Goal: Check status: Check status

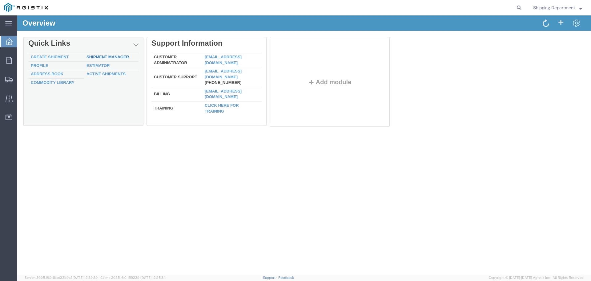
click at [92, 56] on link "Shipment Manager" at bounding box center [108, 57] width 43 height 5
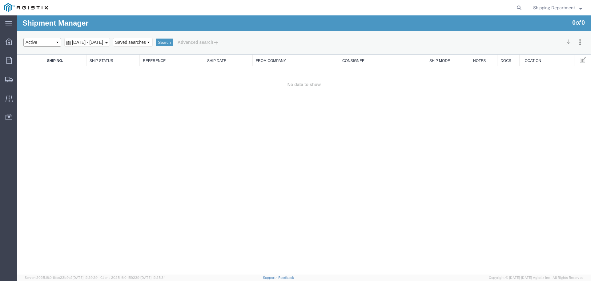
click at [56, 43] on select "Select status Active All Shipments Approved Booked Canceled Delivered Denied Ne…" at bounding box center [42, 42] width 38 height 9
select select "ALL"
click at [23, 38] on select "Select status Active All Shipments Approved Booked Canceled Delivered Denied Ne…" at bounding box center [42, 42] width 38 height 9
click at [173, 42] on button "Search" at bounding box center [165, 43] width 18 height 8
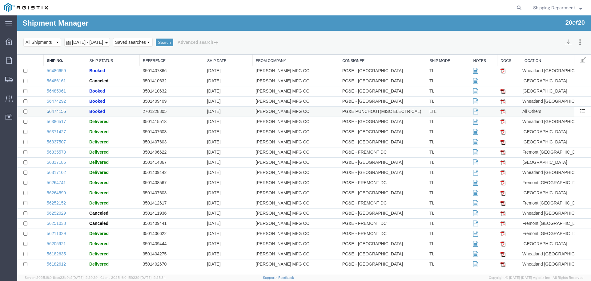
click at [63, 110] on link "56474155" at bounding box center [56, 111] width 19 height 5
